Goal: Task Accomplishment & Management: Complete application form

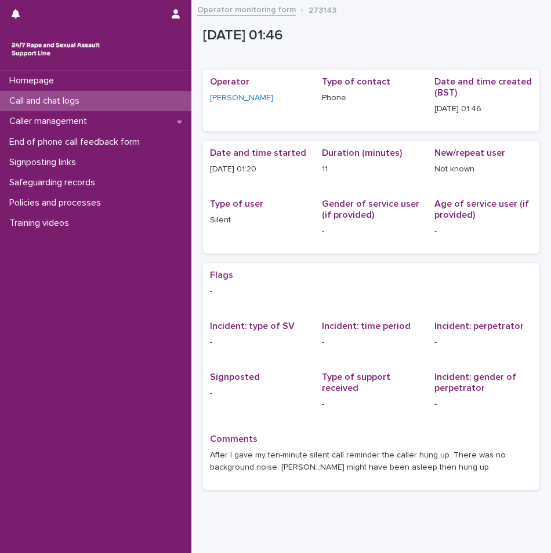
click at [50, 97] on p "Call and chat logs" at bounding box center [47, 101] width 84 height 11
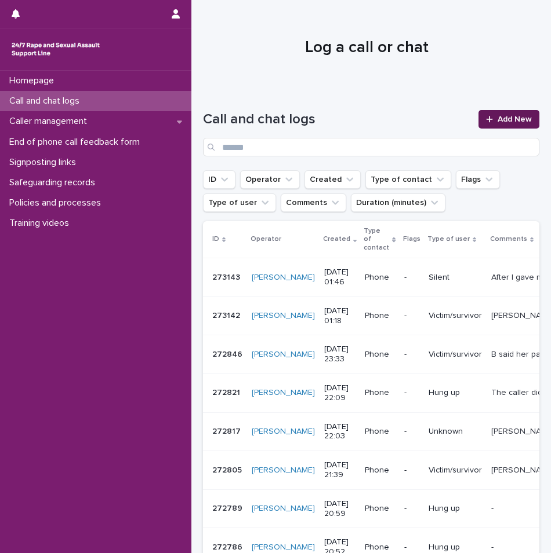
click at [501, 121] on span "Add New" at bounding box center [514, 119] width 34 height 8
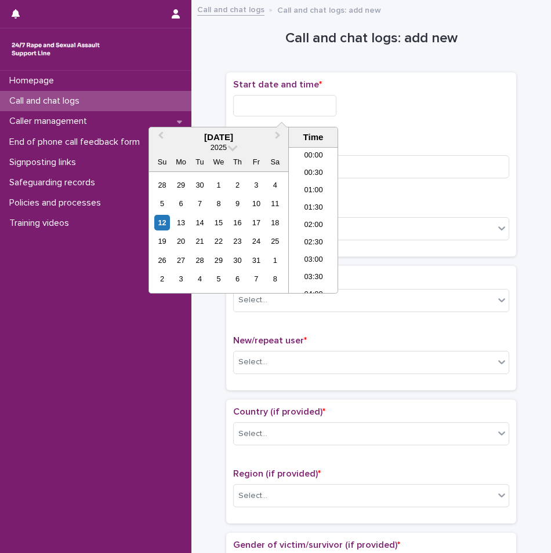
click at [280, 111] on input "text" at bounding box center [284, 105] width 103 height 21
click at [312, 207] on li "01:30" at bounding box center [313, 202] width 49 height 17
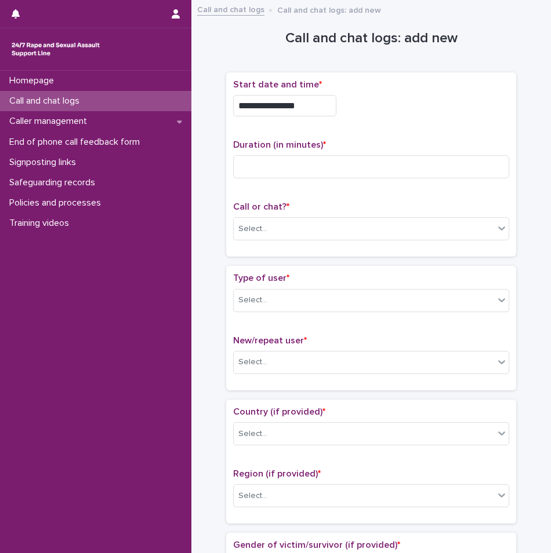
click at [303, 101] on input "**********" at bounding box center [284, 105] width 103 height 21
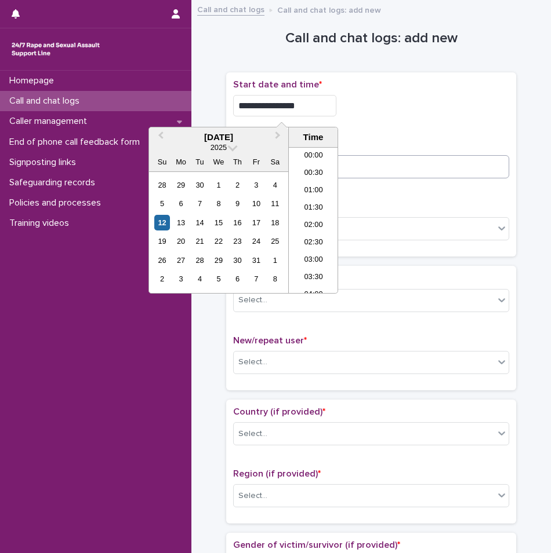
type input "**********"
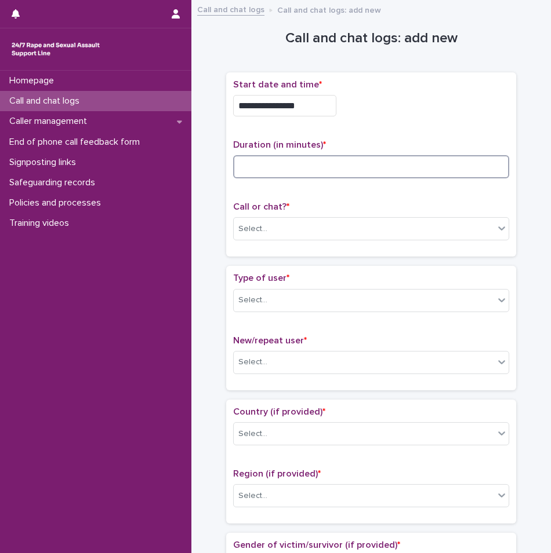
click at [398, 167] on input at bounding box center [371, 166] width 276 height 23
type input "**"
click at [316, 222] on div "Select..." at bounding box center [364, 229] width 260 height 19
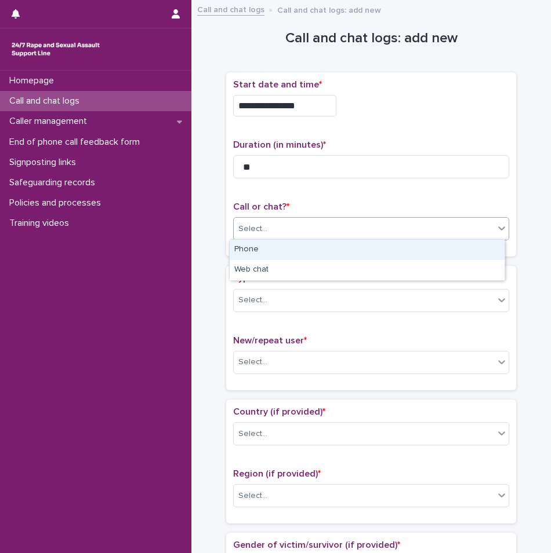
click at [274, 254] on div "Phone" at bounding box center [367, 250] width 275 height 20
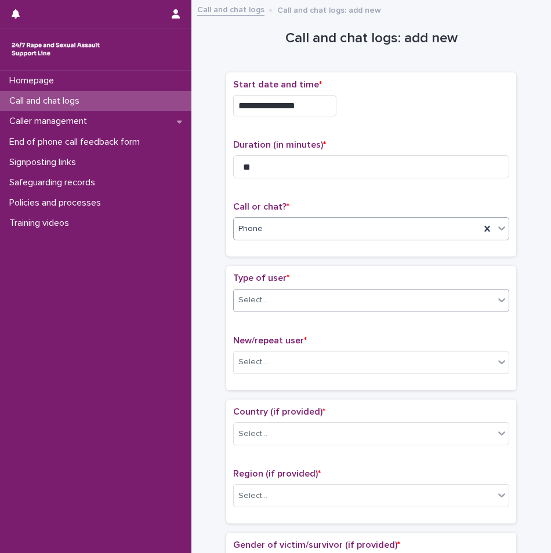
click at [289, 302] on div "Select..." at bounding box center [364, 300] width 260 height 19
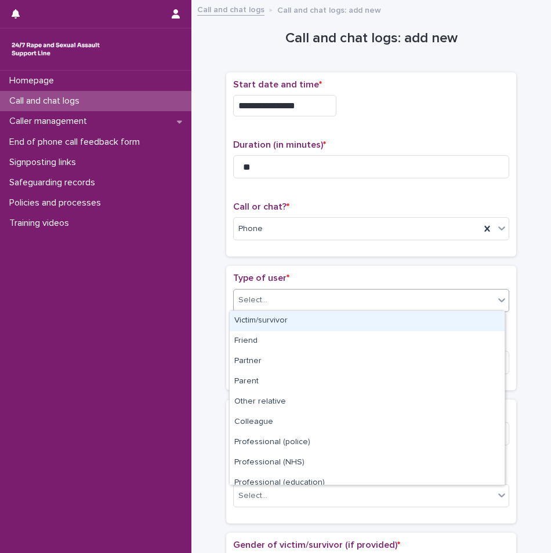
click at [293, 253] on div "**********" at bounding box center [371, 164] width 290 height 185
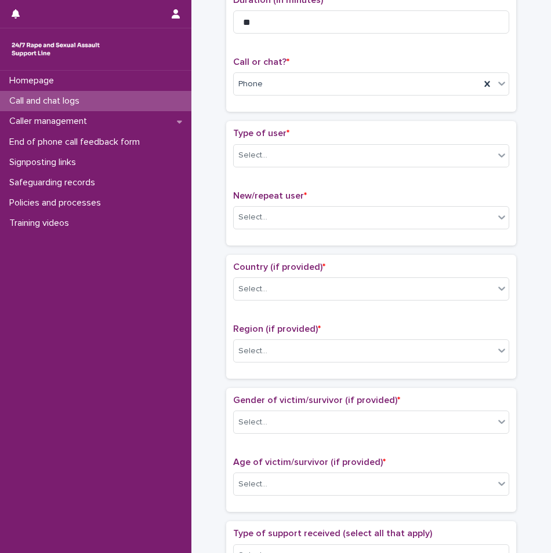
scroll to position [174, 0]
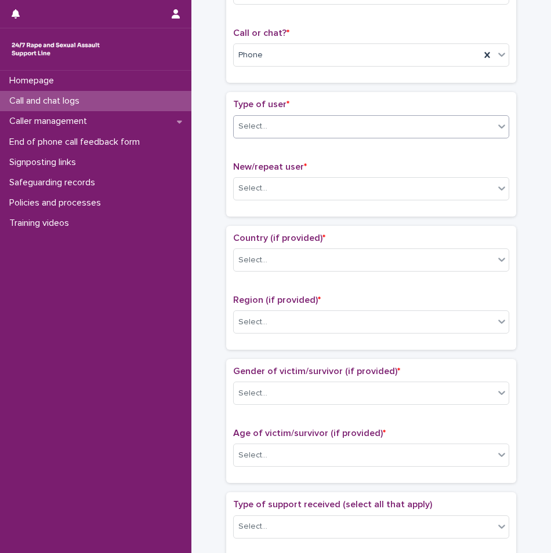
click at [281, 132] on div "Select..." at bounding box center [364, 126] width 260 height 19
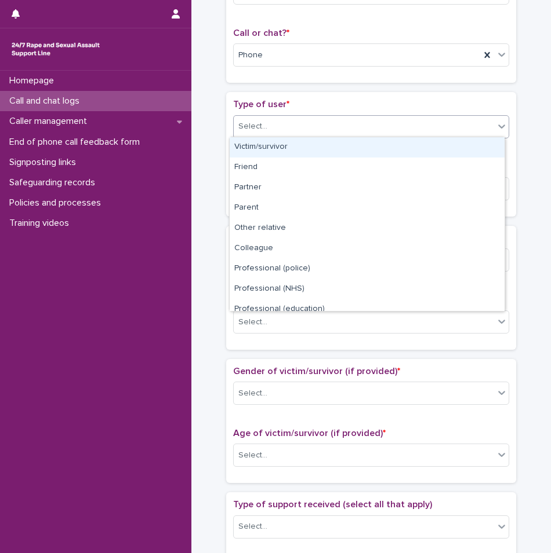
click at [283, 151] on div "Victim/survivor" at bounding box center [367, 147] width 275 height 20
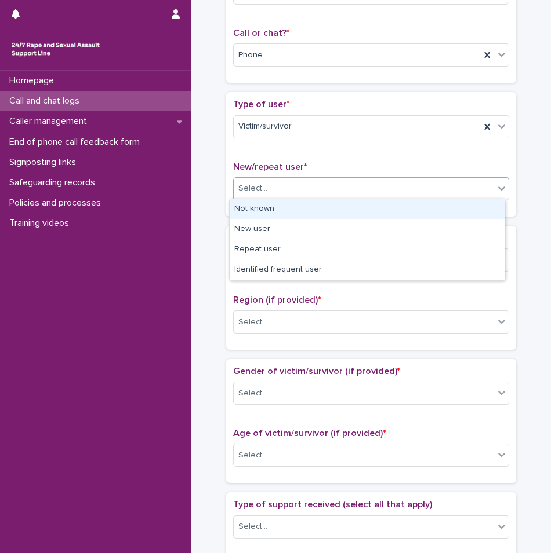
click at [287, 195] on div "Select..." at bounding box center [364, 188] width 260 height 19
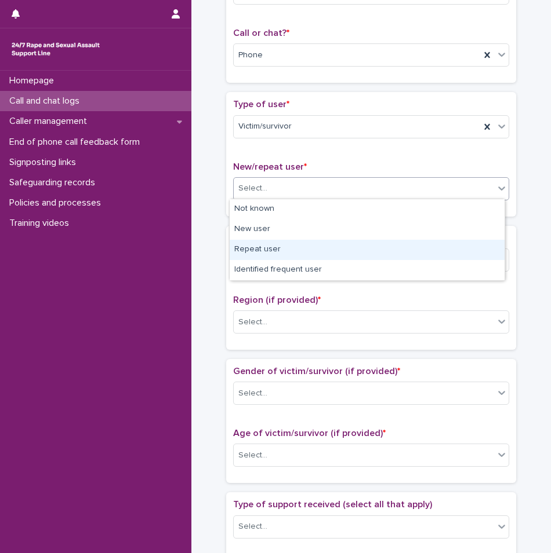
click at [275, 248] on div "Repeat user" at bounding box center [367, 250] width 275 height 20
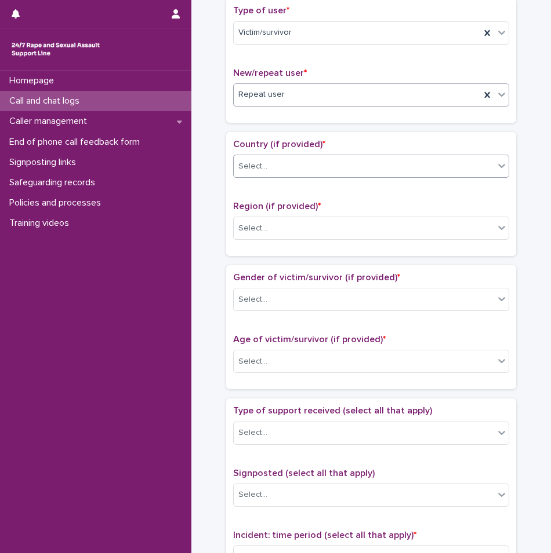
scroll to position [290, 0]
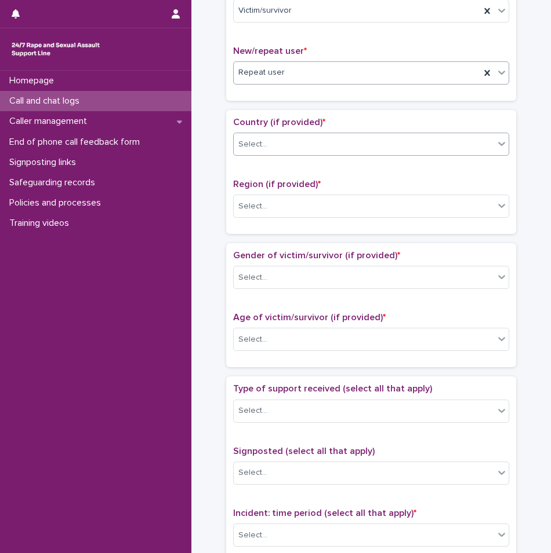
click at [323, 136] on div "Select..." at bounding box center [364, 144] width 260 height 19
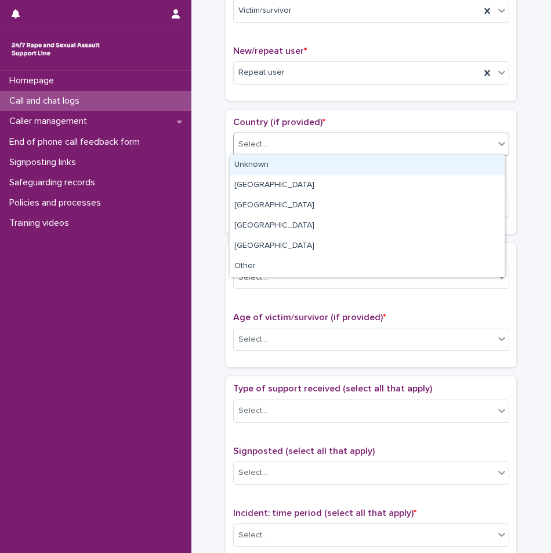
click at [291, 169] on div "Unknown" at bounding box center [367, 165] width 275 height 20
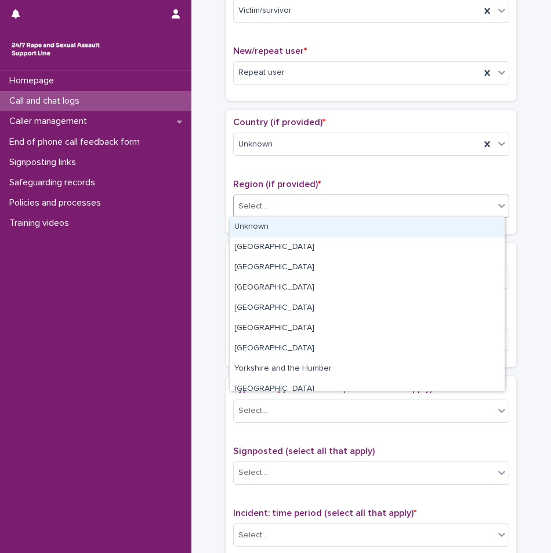
click at [297, 210] on div "Select..." at bounding box center [364, 206] width 260 height 19
click at [295, 231] on div "Unknown" at bounding box center [367, 227] width 275 height 20
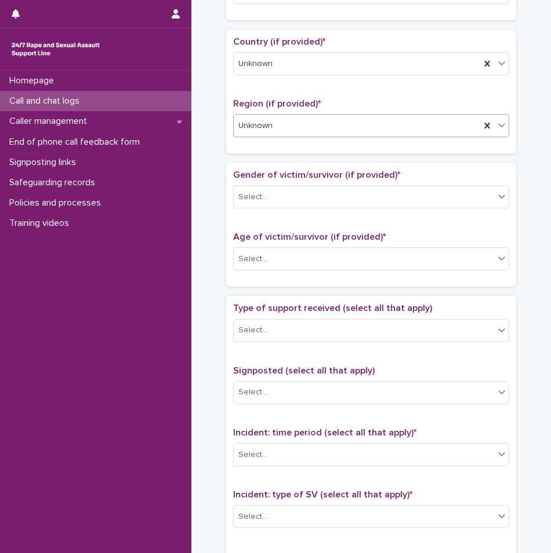
scroll to position [406, 0]
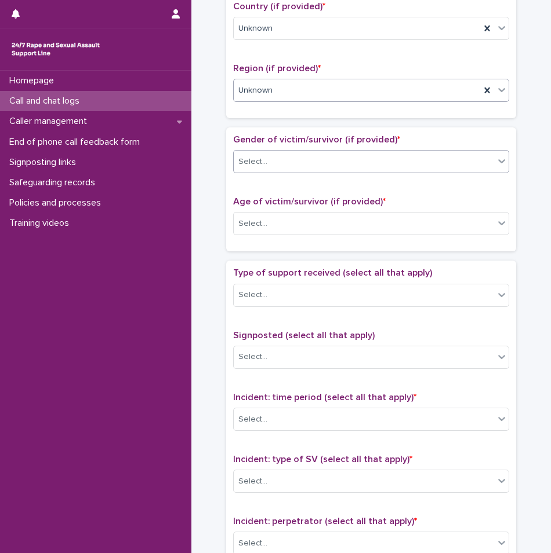
click at [279, 170] on div "Select..." at bounding box center [371, 161] width 276 height 23
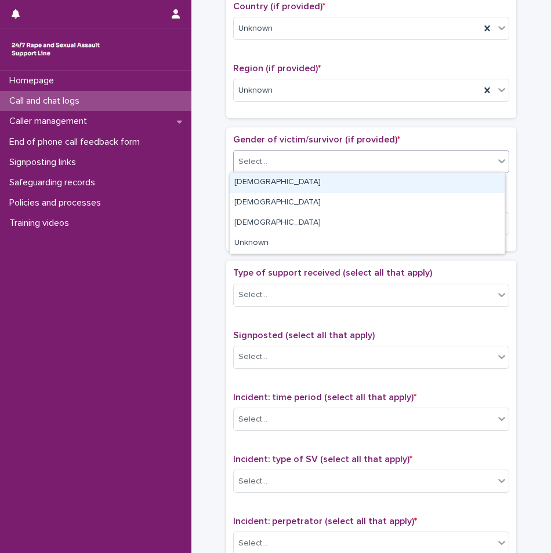
click at [272, 184] on div "[DEMOGRAPHIC_DATA]" at bounding box center [367, 183] width 275 height 20
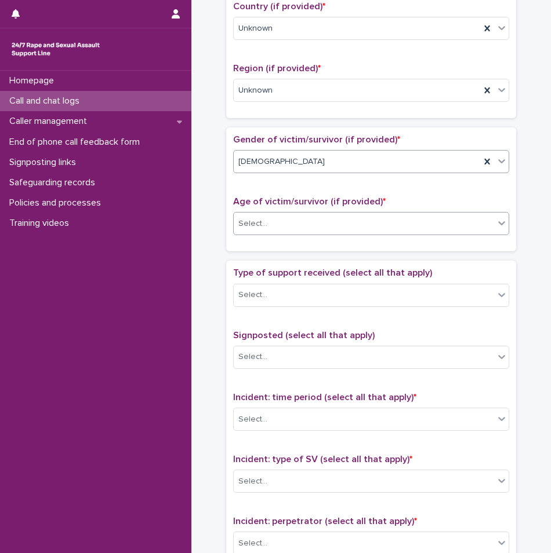
click at [284, 220] on div "Select..." at bounding box center [364, 223] width 260 height 19
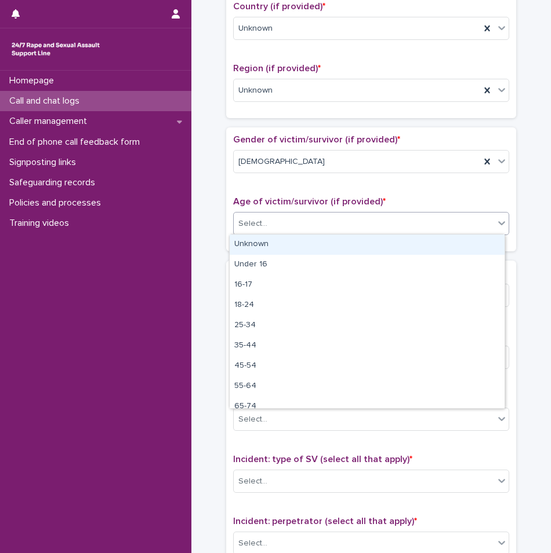
click at [275, 244] on div "Unknown" at bounding box center [367, 245] width 275 height 20
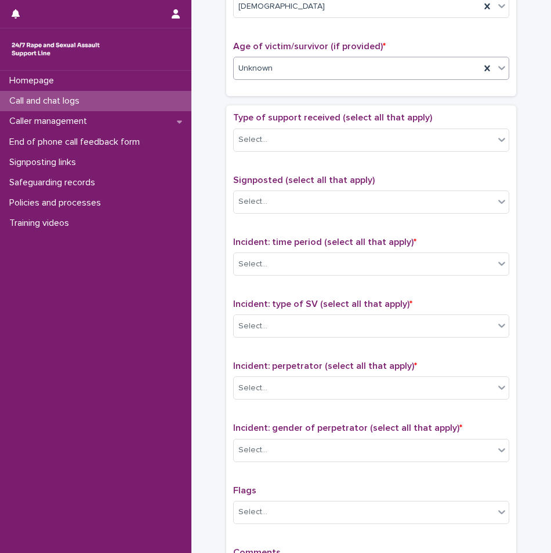
scroll to position [580, 0]
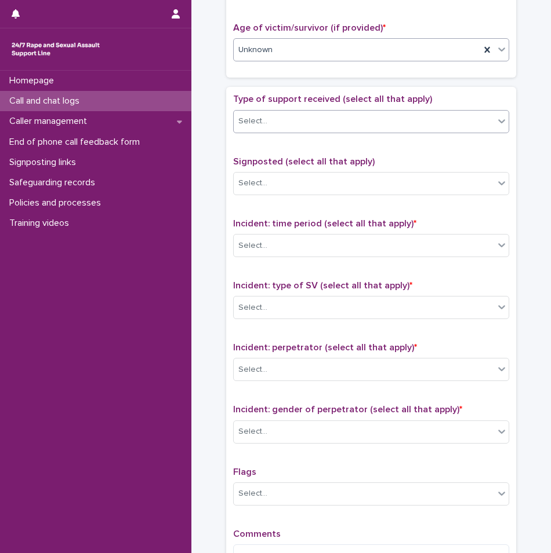
click at [269, 129] on div "Select..." at bounding box center [364, 121] width 260 height 19
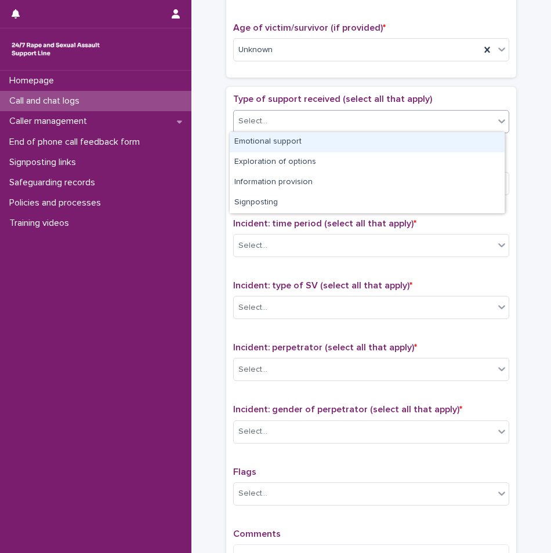
click at [279, 148] on div "Emotional support" at bounding box center [367, 142] width 275 height 20
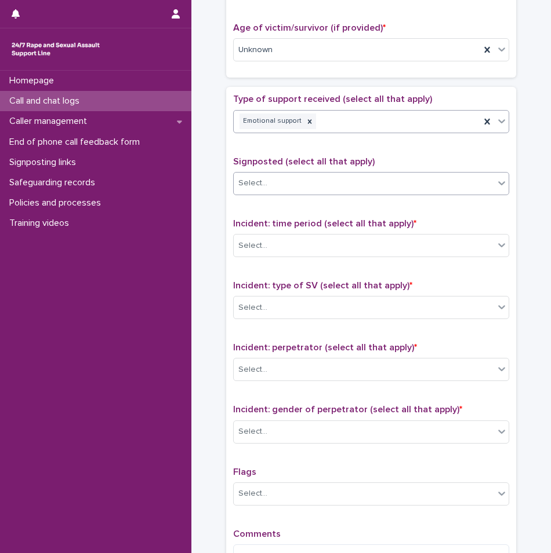
click at [272, 183] on div "Select..." at bounding box center [364, 183] width 260 height 19
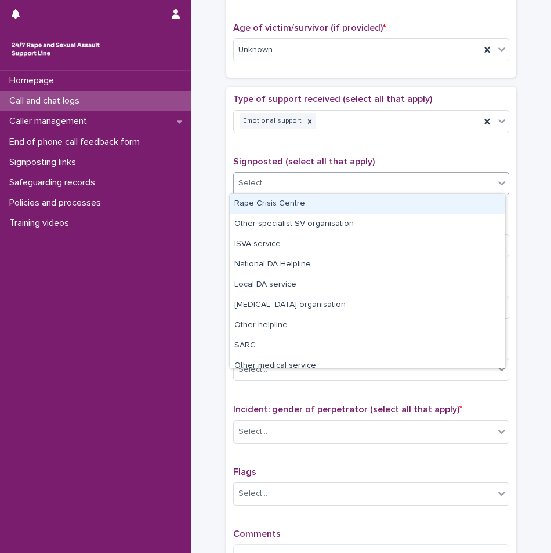
click at [276, 159] on span "Signposted (select all that apply)" at bounding box center [303, 161] width 141 height 9
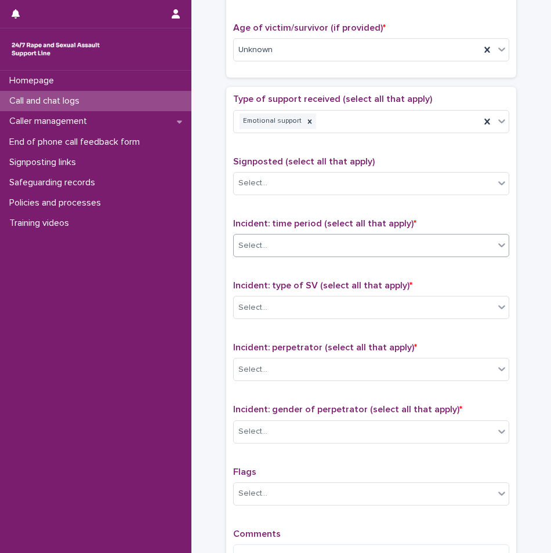
click at [290, 254] on div "Select..." at bounding box center [371, 245] width 276 height 23
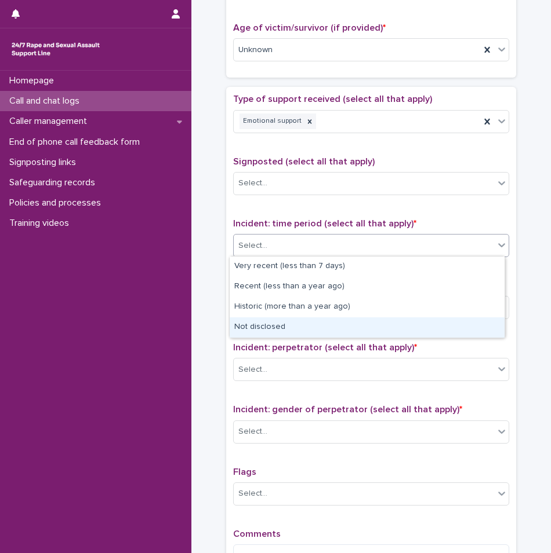
click at [261, 319] on div "Not disclosed" at bounding box center [367, 328] width 275 height 20
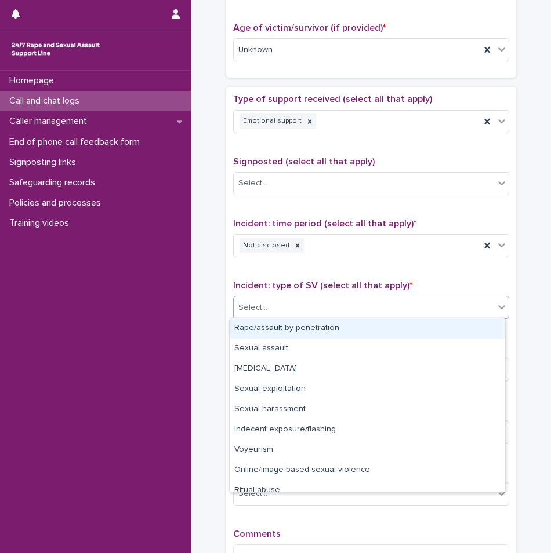
click at [266, 307] on div "Select..." at bounding box center [364, 307] width 260 height 19
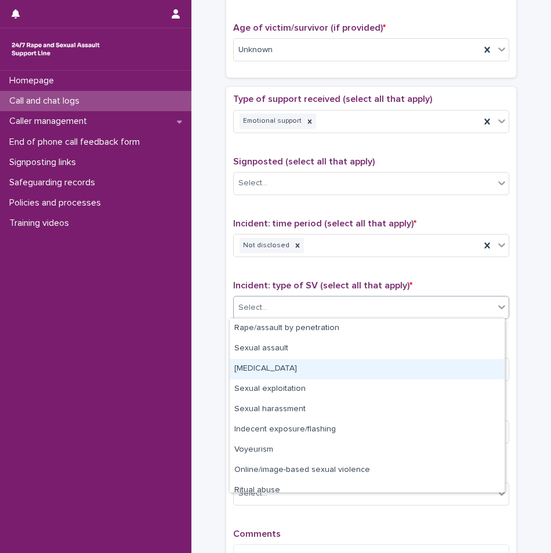
scroll to position [29, 0]
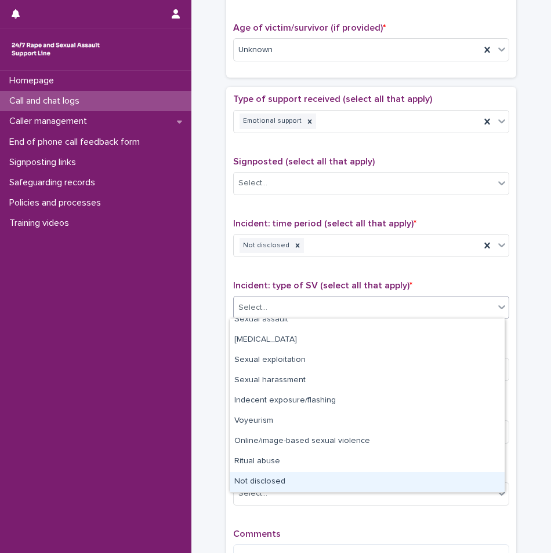
click at [260, 478] on div "Not disclosed" at bounding box center [367, 482] width 275 height 20
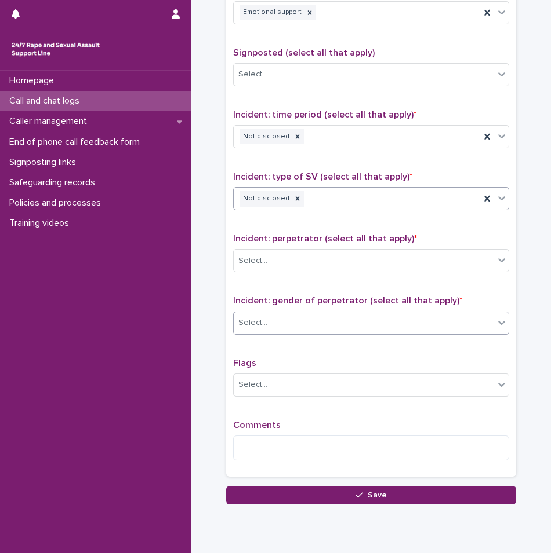
scroll to position [729, 0]
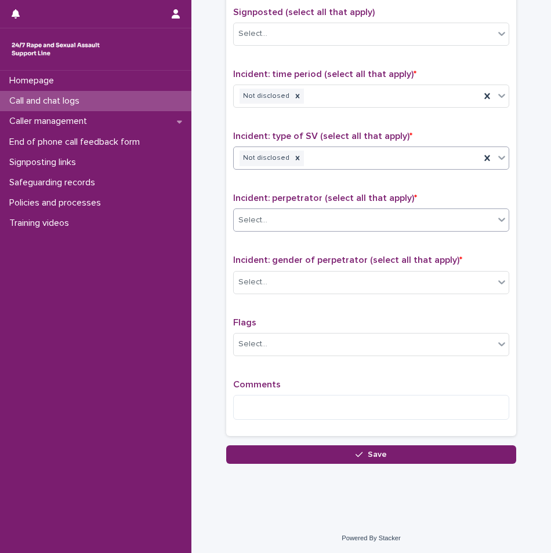
click at [268, 225] on div "Select..." at bounding box center [364, 220] width 260 height 19
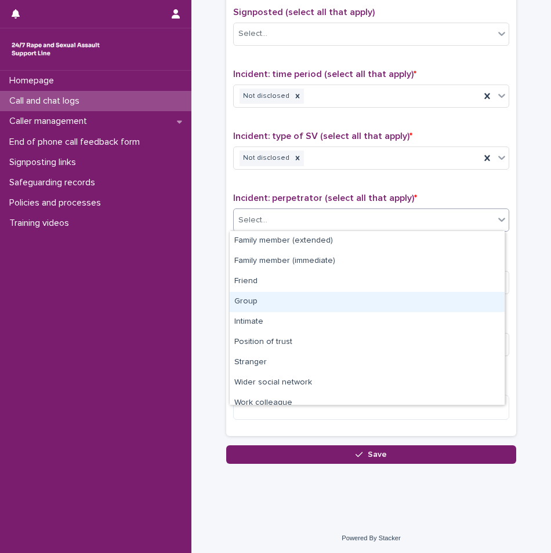
scroll to position [49, 0]
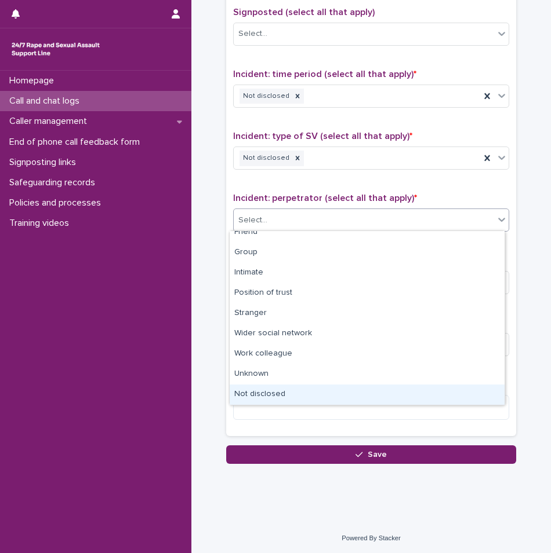
click at [265, 406] on div "Family member (extended) Family member (immediate) Friend Group Intimate Positi…" at bounding box center [367, 318] width 276 height 175
click at [282, 392] on div "Not disclosed" at bounding box center [367, 395] width 275 height 20
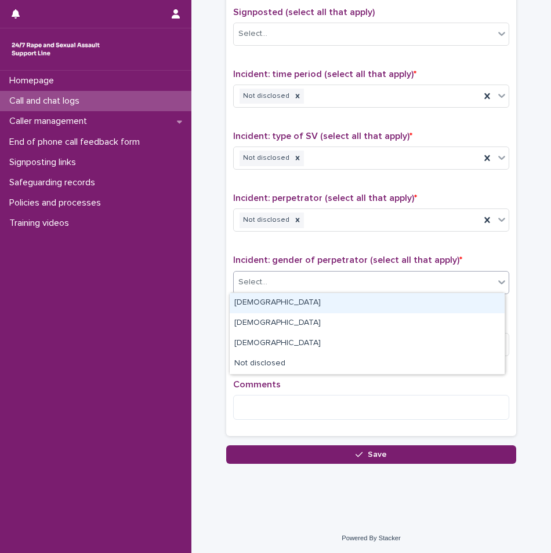
click at [261, 286] on div "Select..." at bounding box center [252, 282] width 29 height 12
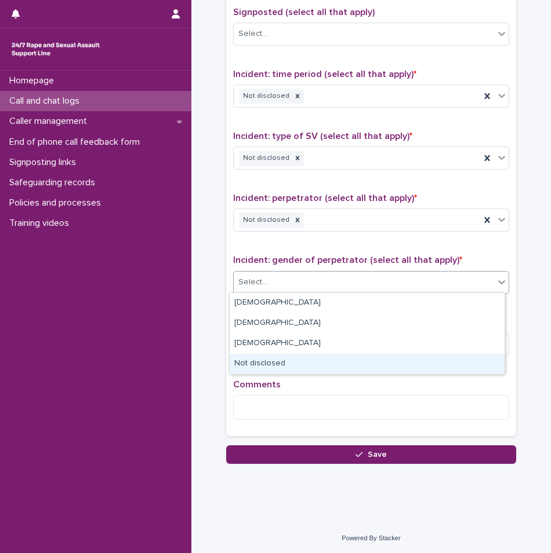
click at [248, 360] on div "Not disclosed" at bounding box center [367, 364] width 275 height 20
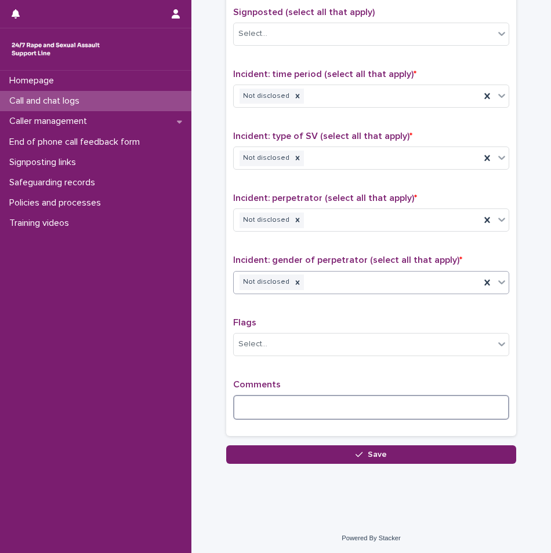
click at [267, 405] on textarea at bounding box center [371, 407] width 276 height 25
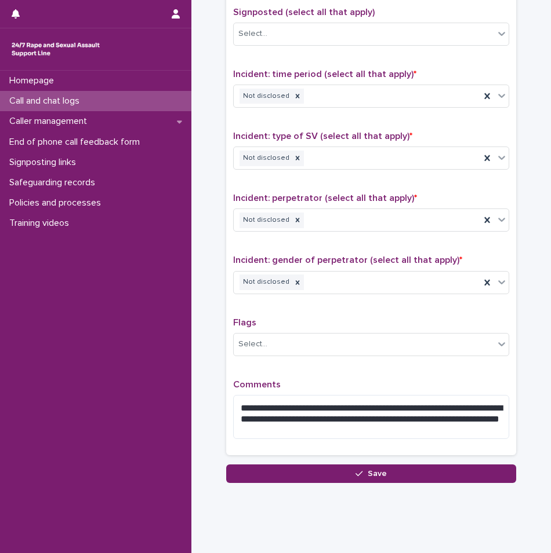
click at [365, 371] on div "**********" at bounding box center [371, 196] width 276 height 504
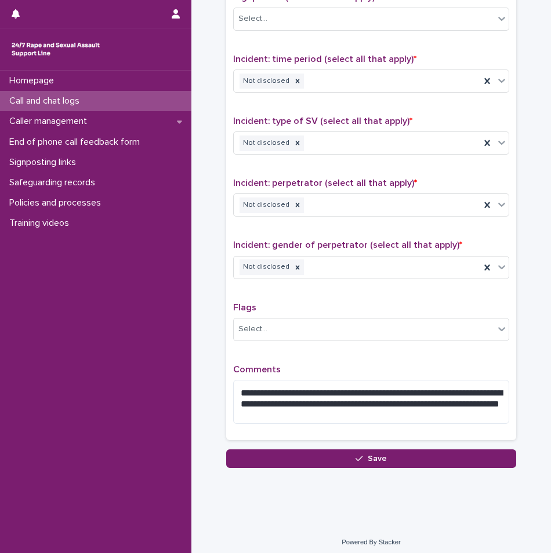
scroll to position [748, 0]
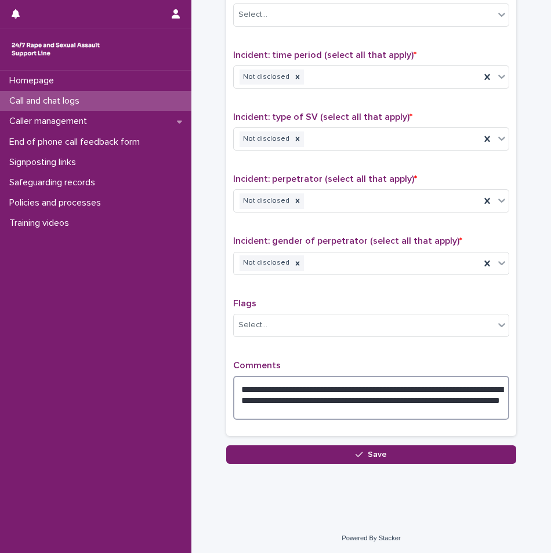
click at [484, 393] on textarea "**********" at bounding box center [371, 398] width 276 height 44
click at [287, 407] on textarea "**********" at bounding box center [371, 398] width 276 height 44
click at [250, 405] on textarea "**********" at bounding box center [371, 398] width 276 height 44
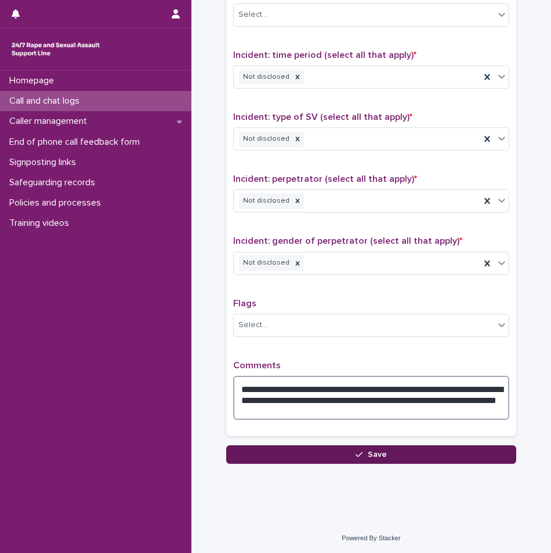
type textarea "**********"
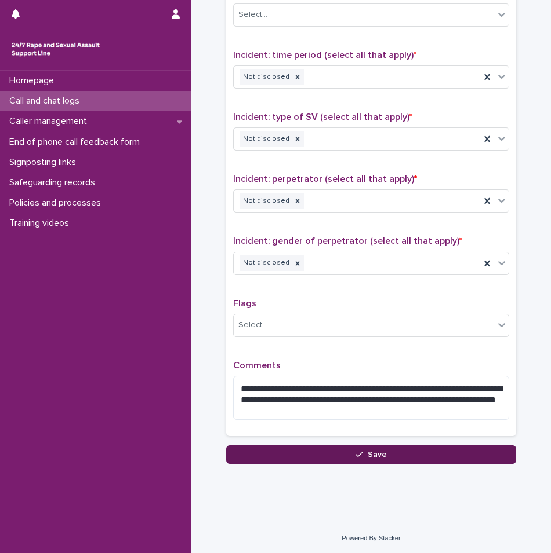
click at [371, 451] on span "Save" at bounding box center [376, 455] width 19 height 8
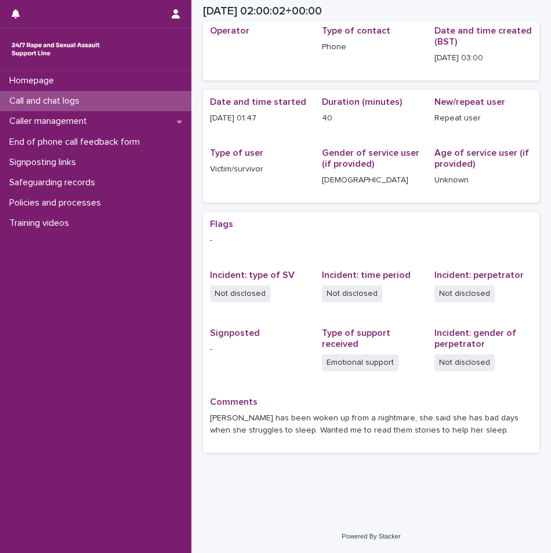
scroll to position [51, 0]
click at [111, 102] on div "Call and chat logs" at bounding box center [95, 101] width 191 height 20
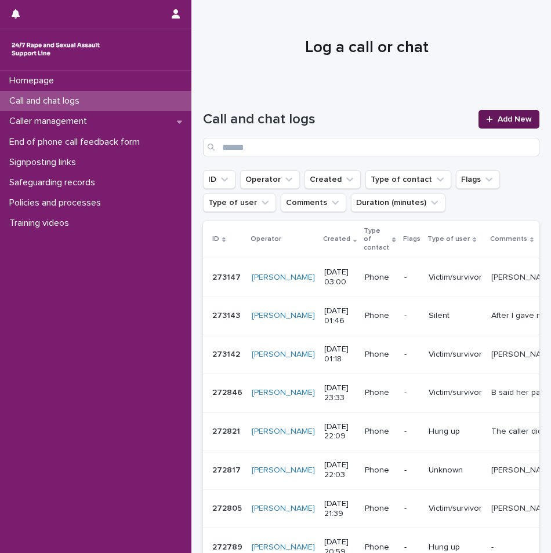
click at [514, 115] on span "Add New" at bounding box center [514, 119] width 34 height 8
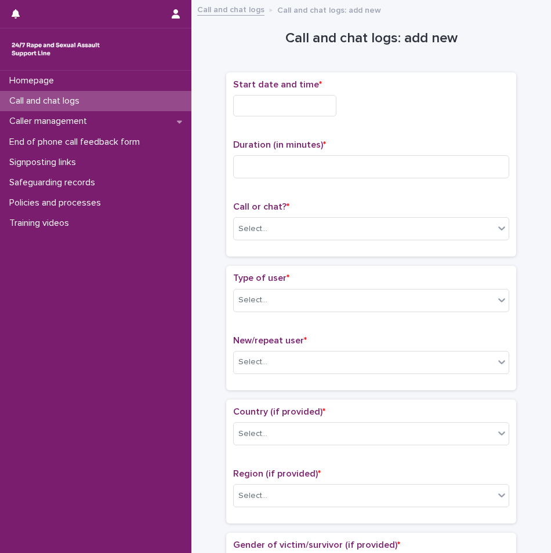
click at [253, 117] on div "Start date and time *" at bounding box center [371, 102] width 276 height 46
click at [266, 105] on input "text" at bounding box center [284, 105] width 103 height 21
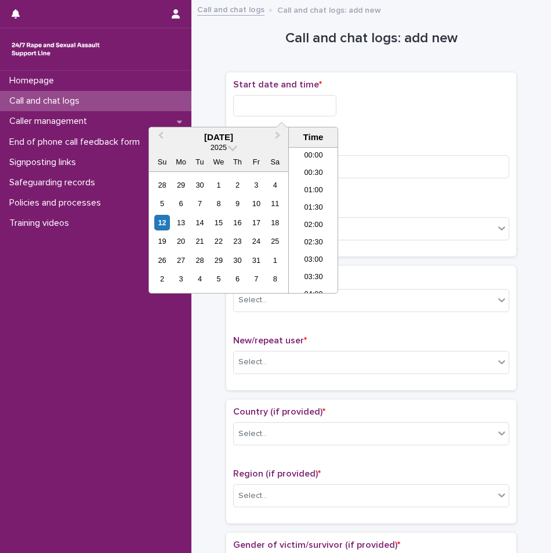
scroll to position [41, 0]
click at [307, 213] on li "03:00" at bounding box center [313, 220] width 49 height 17
type input "**********"
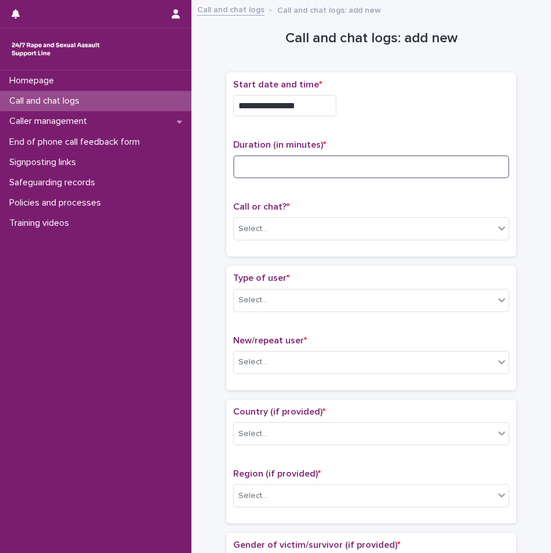
click at [304, 158] on input at bounding box center [371, 166] width 276 height 23
type input "*"
click at [282, 236] on div "Select..." at bounding box center [364, 229] width 260 height 19
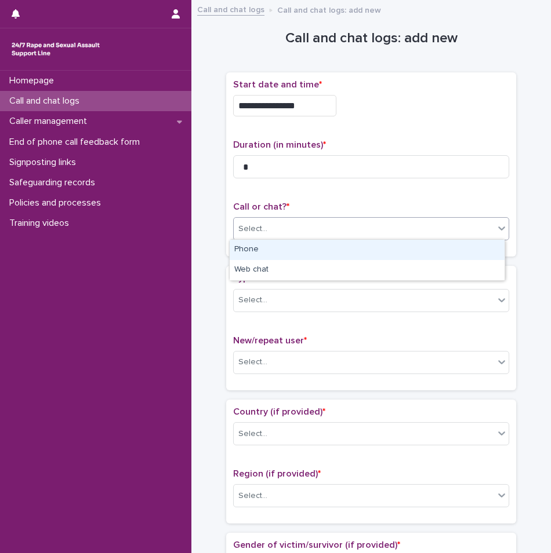
click at [271, 257] on div "Phone" at bounding box center [367, 250] width 275 height 20
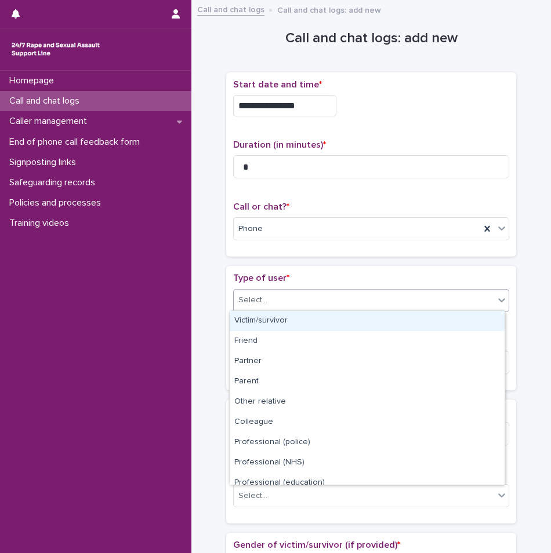
click at [264, 307] on div "Select..." at bounding box center [364, 300] width 260 height 19
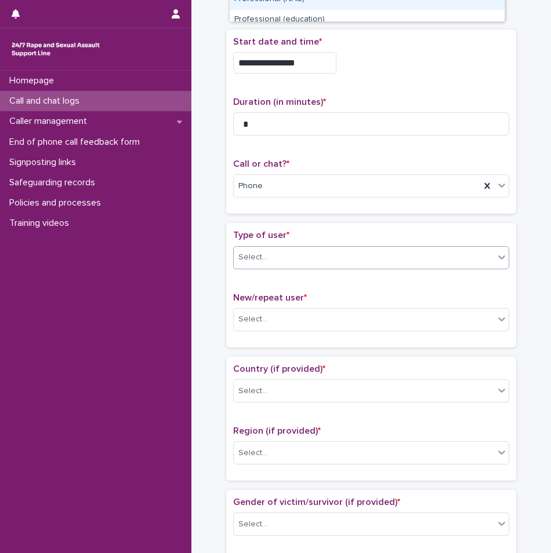
scroll to position [0, 0]
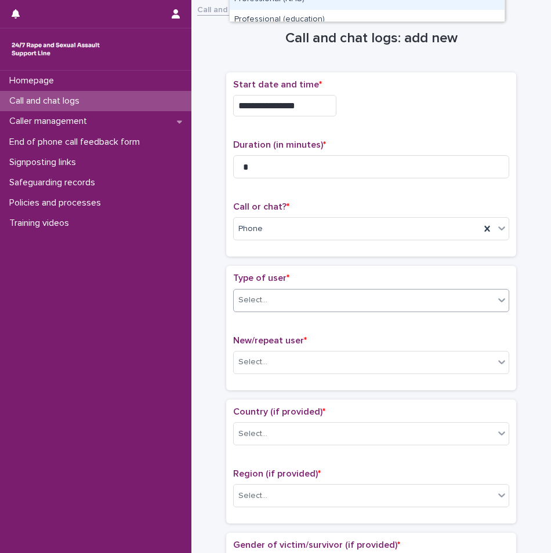
click at [291, 301] on div "Select..." at bounding box center [364, 300] width 260 height 19
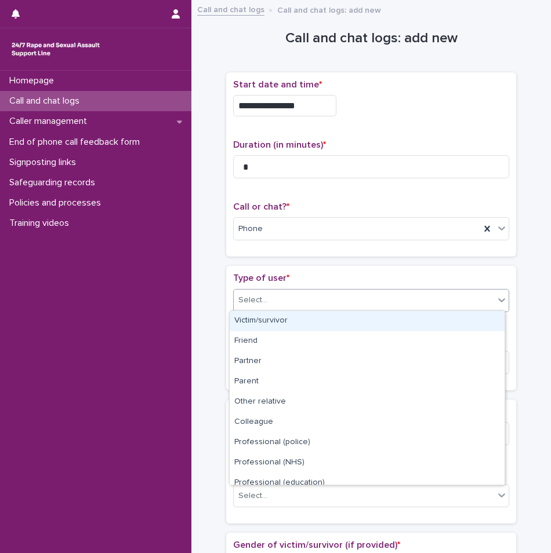
click at [291, 301] on div "Select..." at bounding box center [364, 300] width 260 height 19
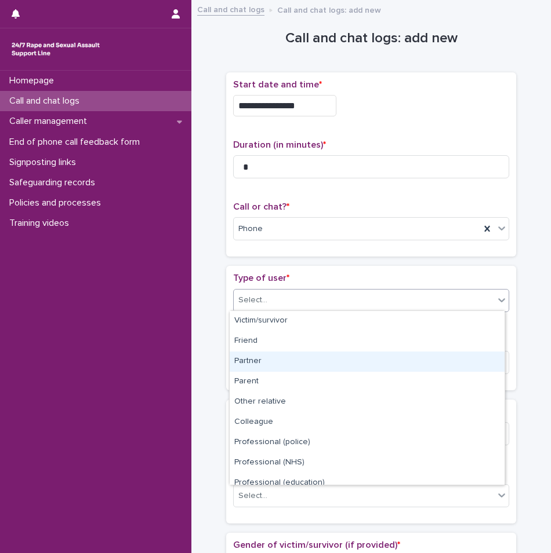
scroll to position [130, 0]
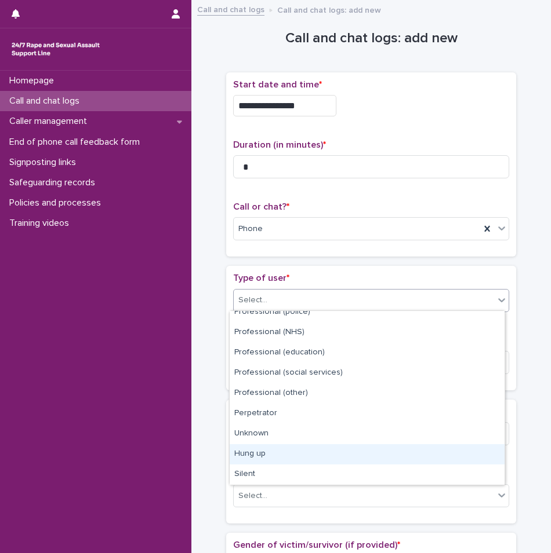
click at [260, 460] on div "Hung up" at bounding box center [367, 455] width 275 height 20
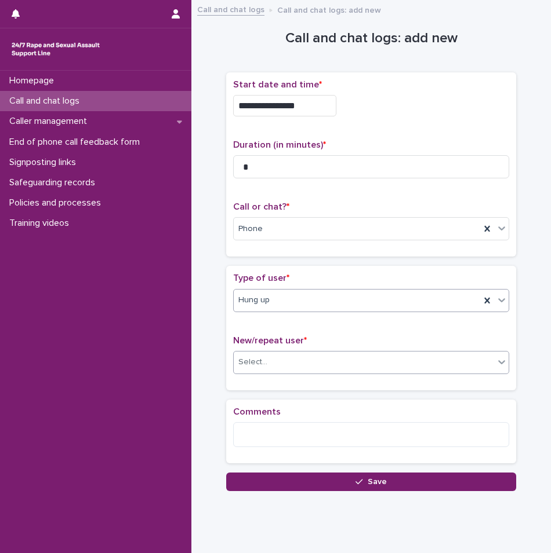
click at [269, 356] on div "Select..." at bounding box center [364, 362] width 260 height 19
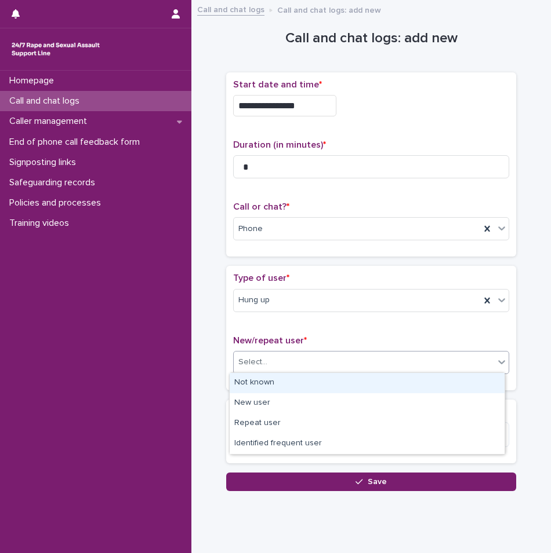
click at [263, 382] on div "Not known" at bounding box center [367, 383] width 275 height 20
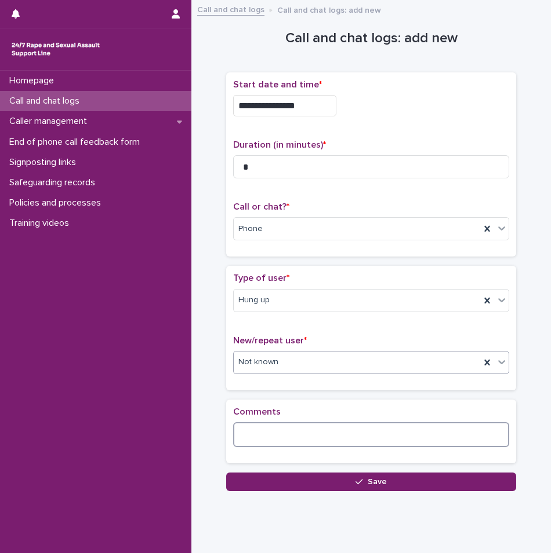
click at [268, 434] on textarea at bounding box center [371, 434] width 276 height 25
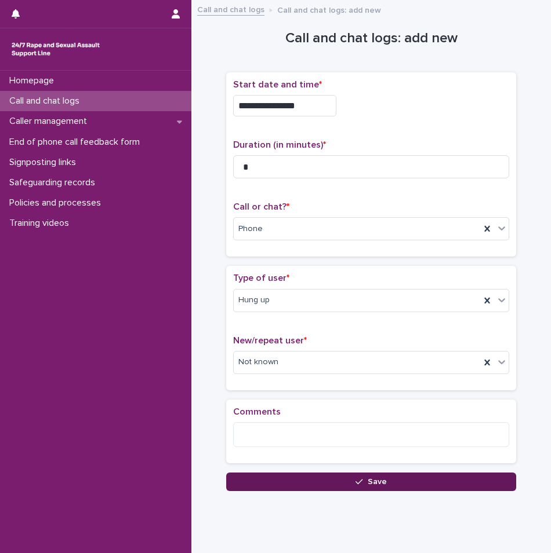
click at [271, 475] on button "Save" at bounding box center [371, 482] width 290 height 19
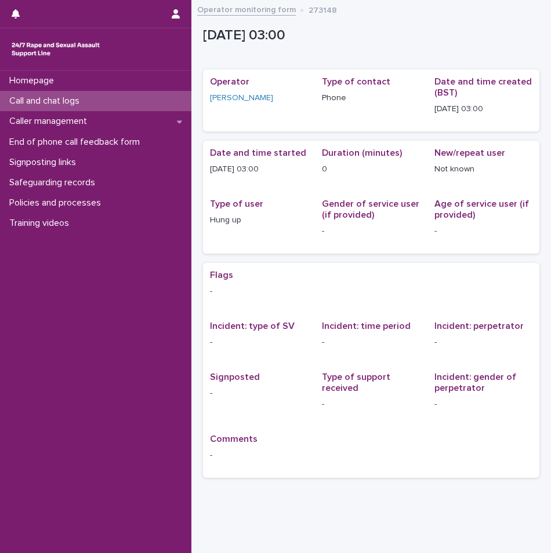
click at [69, 99] on p "Call and chat logs" at bounding box center [47, 101] width 84 height 11
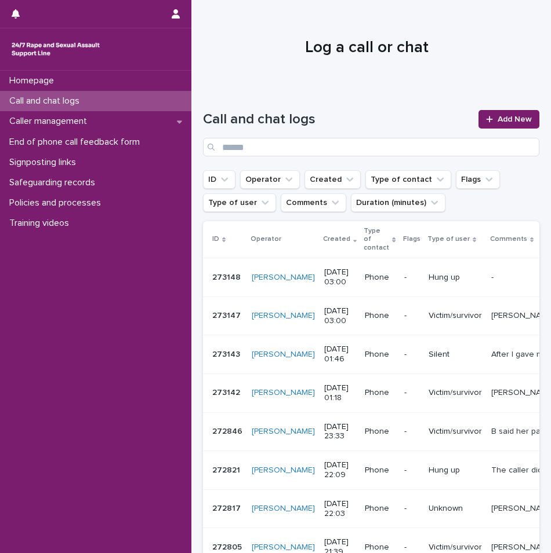
click at [504, 130] on div "Call and chat logs Add New" at bounding box center [371, 133] width 336 height 46
click at [501, 122] on span "Add New" at bounding box center [514, 119] width 34 height 8
